Goal: Navigation & Orientation: Find specific page/section

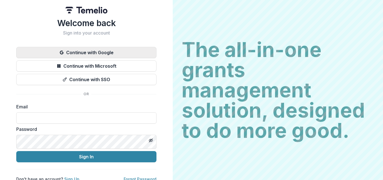
click at [157, 58] on button "Continue with Google" at bounding box center [86, 52] width 140 height 11
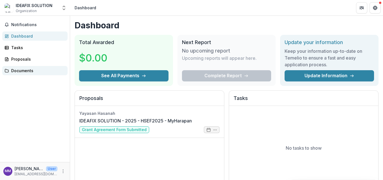
click at [20, 73] on div "Documents" at bounding box center [37, 71] width 52 height 6
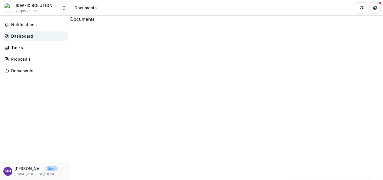
click at [18, 39] on div "Dashboard" at bounding box center [37, 36] width 52 height 6
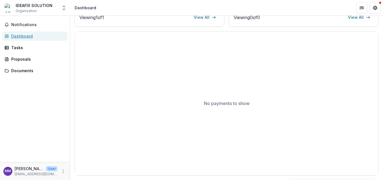
scroll to position [164, 0]
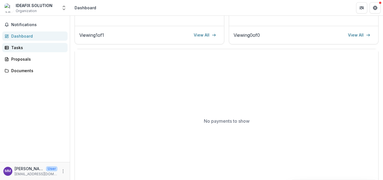
click at [26, 50] on div "Tasks" at bounding box center [37, 48] width 52 height 6
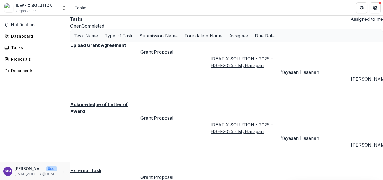
click at [104, 29] on button "Completed" at bounding box center [93, 25] width 23 height 7
drag, startPoint x: 261, startPoint y: 113, endPoint x: 293, endPoint y: 113, distance: 31.4
click at [293, 113] on div "Upload Grant Agreement Grant Proposal IDEAFIX SOLUTION - 2025 - HSEF2025 - MyHa…" at bounding box center [226, 116] width 312 height 148
click at [25, 62] on div "Proposals" at bounding box center [37, 59] width 52 height 6
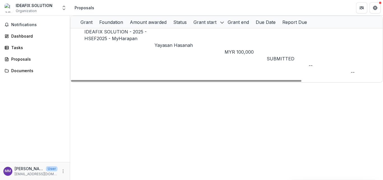
click at [169, 42] on p "Yayasan Hasanah" at bounding box center [190, 45] width 70 height 7
click at [103, 39] on link "IDEAFIX SOLUTION - 2025 - HSEF2025 - MyHarapan" at bounding box center [115, 35] width 62 height 12
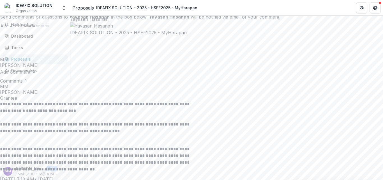
click at [0, 5] on icon "Close" at bounding box center [0, 5] width 0 height 0
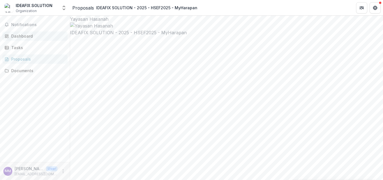
click at [24, 39] on div "Dashboard" at bounding box center [37, 36] width 52 height 6
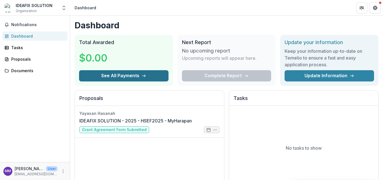
click at [132, 81] on button "See All Payments" at bounding box center [123, 75] width 89 height 11
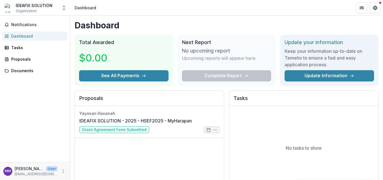
scroll to position [56, 0]
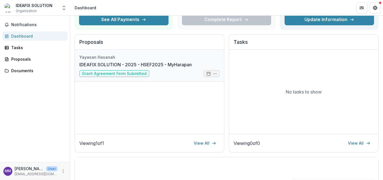
click at [184, 68] on link "IDEAFIX SOLUTION - 2025 - HSEF2025 - MyHarapan" at bounding box center [135, 64] width 112 height 7
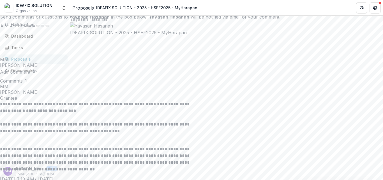
click at [0, 5] on icon "Close" at bounding box center [0, 5] width 0 height 0
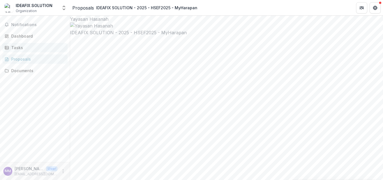
click at [19, 50] on div "Tasks" at bounding box center [37, 48] width 52 height 6
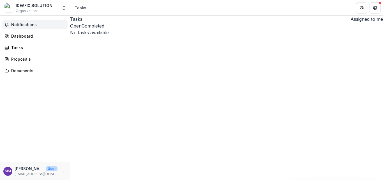
click at [14, 27] on span "Notifications" at bounding box center [38, 24] width 54 height 5
click at [13, 8] on img at bounding box center [8, 7] width 9 height 9
click at [60, 12] on button "Open entity switcher" at bounding box center [64, 7] width 8 height 11
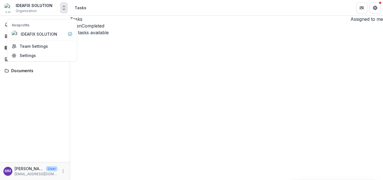
click at [133, 116] on div "Tasks Assigned to me Open Completed No tasks available Task Name Type of Task S…" at bounding box center [226, 98] width 313 height 164
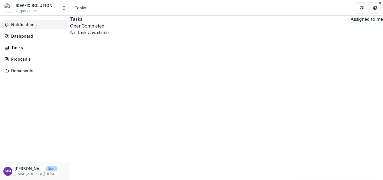
click at [29, 27] on span "Notifications" at bounding box center [38, 24] width 54 height 5
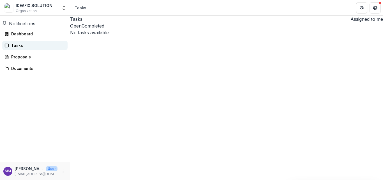
click at [24, 50] on link "Tasks" at bounding box center [34, 45] width 65 height 9
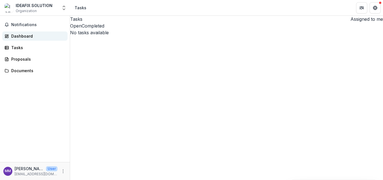
click at [28, 39] on div "Dashboard" at bounding box center [37, 36] width 52 height 6
